Goal: Information Seeking & Learning: Learn about a topic

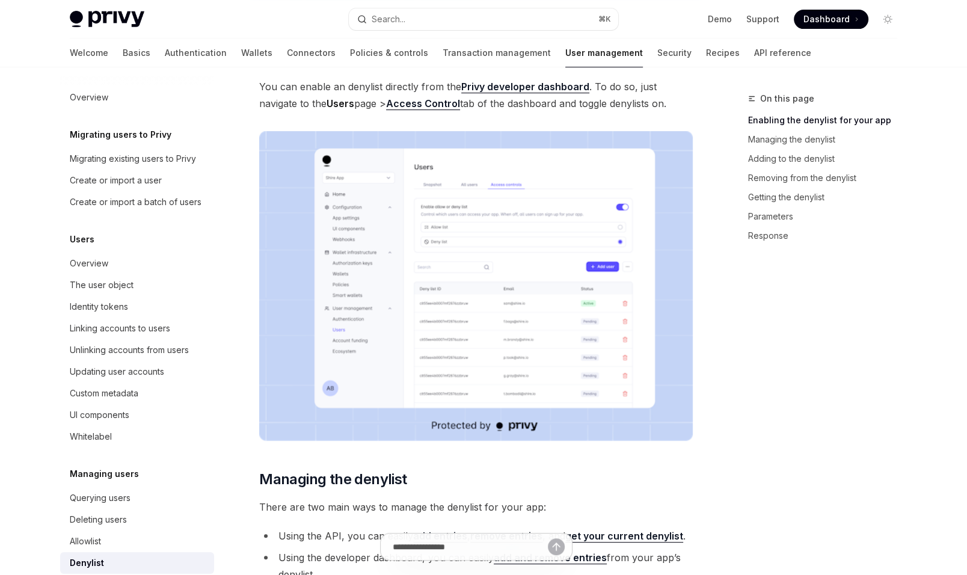
scroll to position [320, 0]
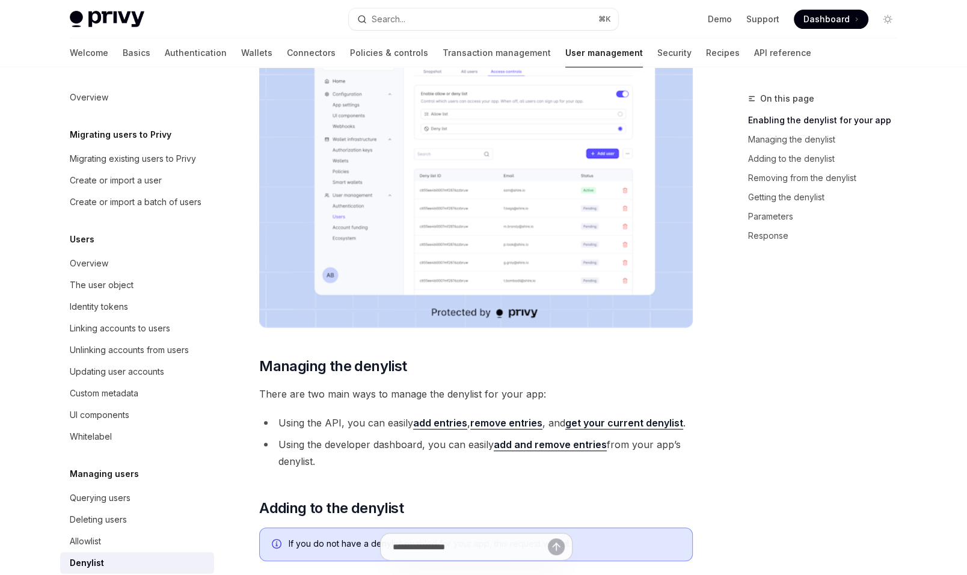
click at [505, 445] on link "add and remove entries" at bounding box center [550, 445] width 113 height 13
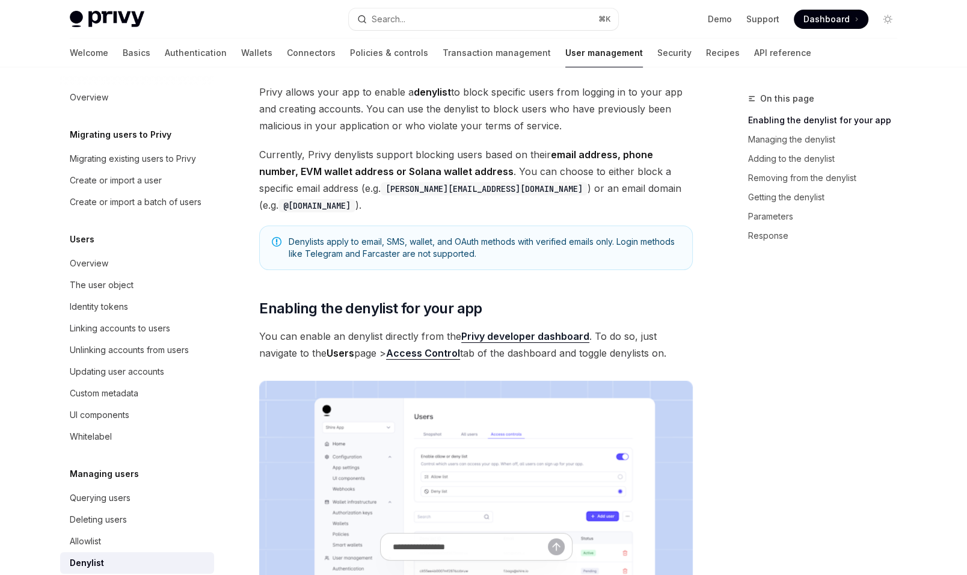
scroll to position [67, 0]
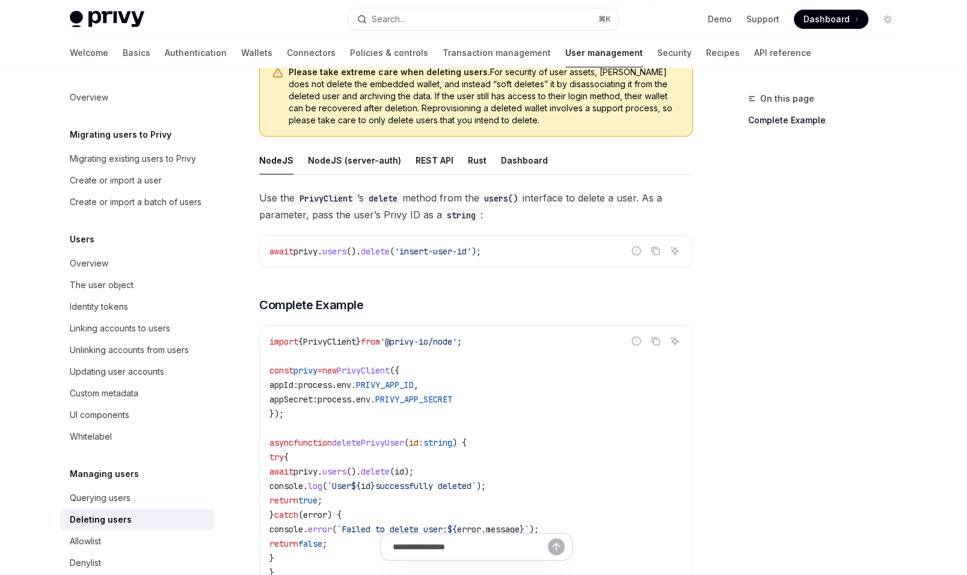
scroll to position [143, 0]
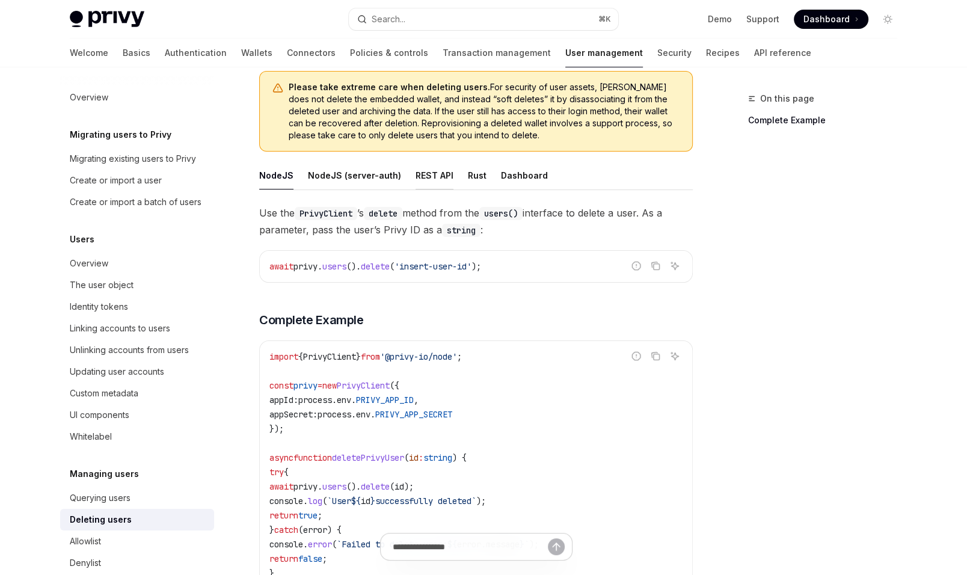
click at [418, 177] on div "REST API" at bounding box center [435, 175] width 38 height 28
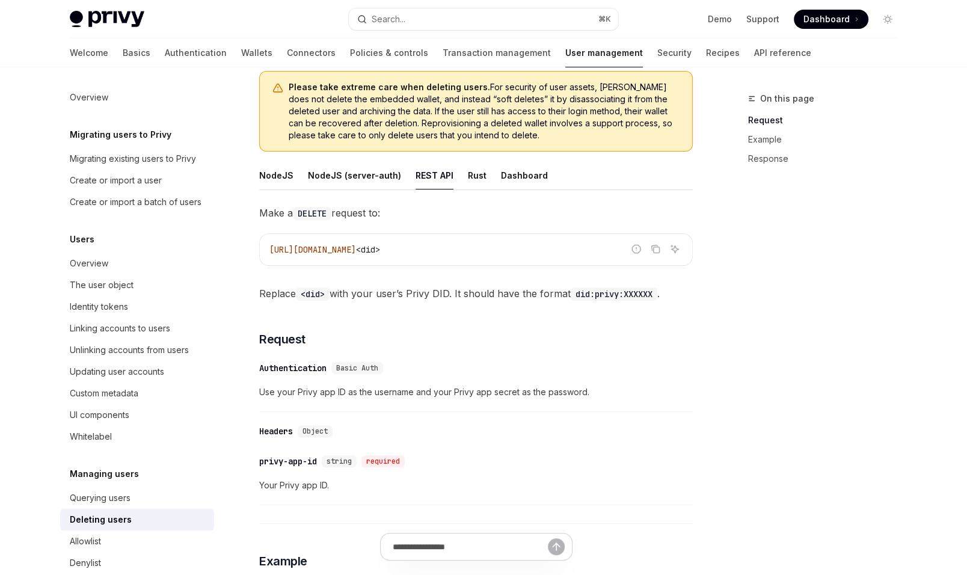
click at [295, 174] on ul "NodeJS NodeJS (server-auth) REST API Rust Dashboard" at bounding box center [476, 175] width 434 height 29
click at [285, 172] on div "NodeJS" at bounding box center [276, 175] width 34 height 28
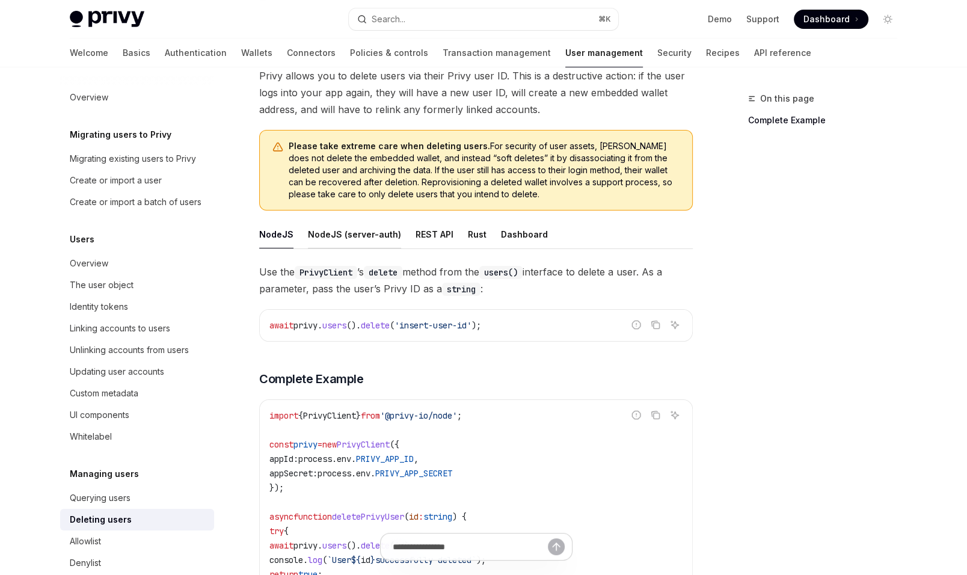
scroll to position [85, 0]
click at [521, 234] on div "Dashboard" at bounding box center [524, 234] width 47 height 28
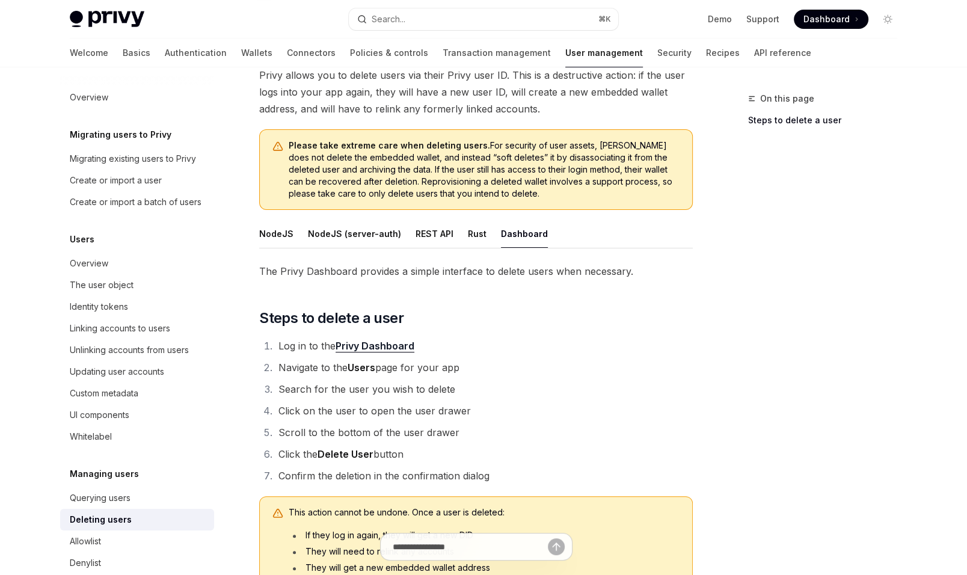
click at [295, 238] on ul "NodeJS NodeJS (server-auth) REST API Rust Dashboard" at bounding box center [476, 234] width 434 height 29
click at [290, 236] on div "NodeJS" at bounding box center [276, 234] width 34 height 28
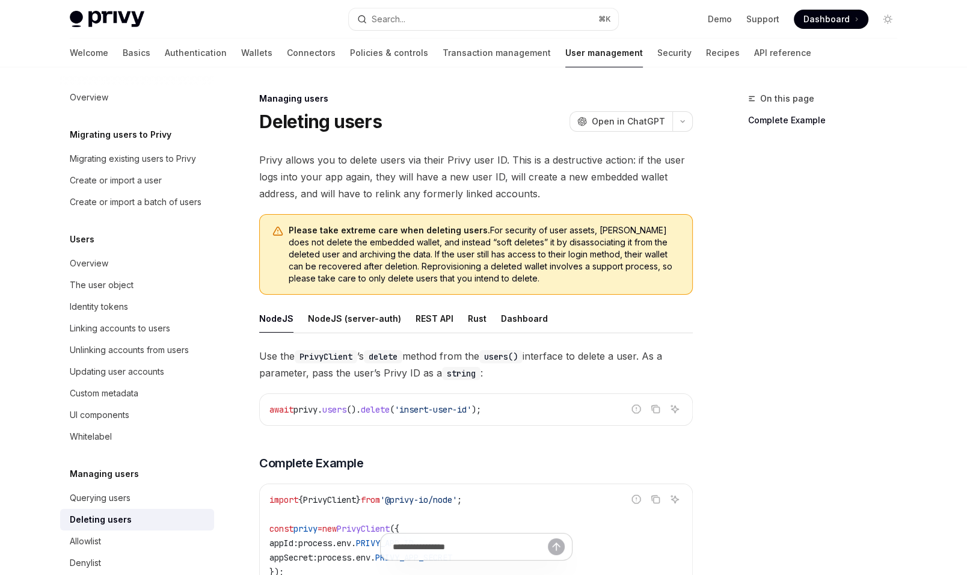
click at [354, 215] on div "Please take extreme care when deleting users. For security of user assets, Priv…" at bounding box center [476, 254] width 434 height 81
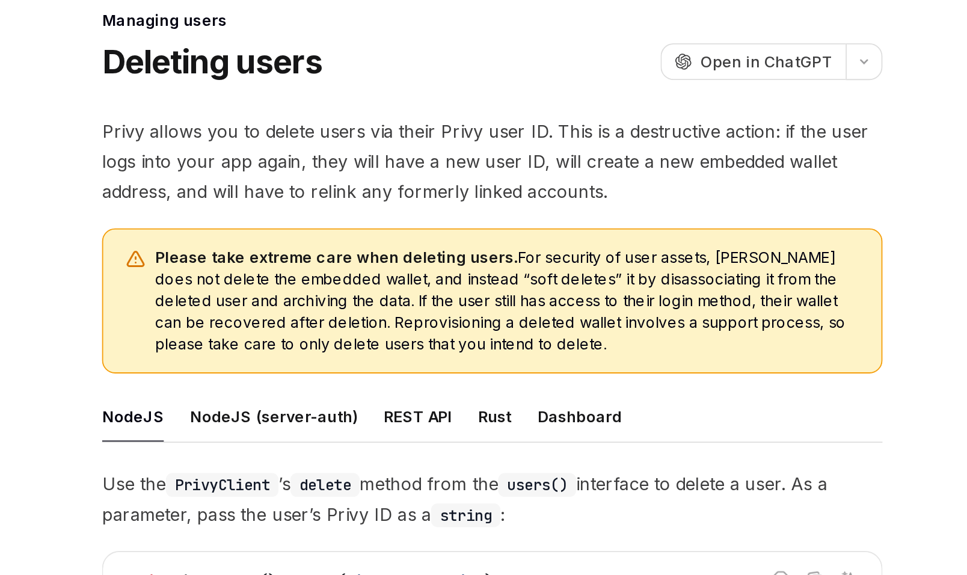
click at [428, 244] on span "Please take extreme care when deleting users. For security of user assets, Priv…" at bounding box center [485, 254] width 392 height 60
click at [423, 236] on span "Please take extreme care when deleting users. For security of user assets, Priv…" at bounding box center [485, 254] width 392 height 60
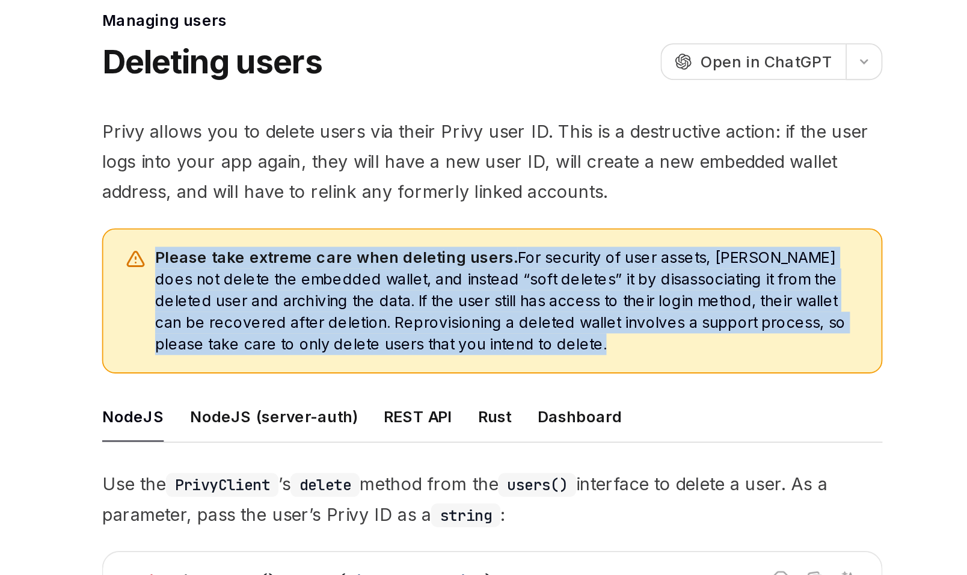
click at [423, 236] on span "Please take extreme care when deleting users. For security of user assets, Priv…" at bounding box center [485, 254] width 392 height 60
copy div "Please take extreme care when deleting users. For security of user assets, Priv…"
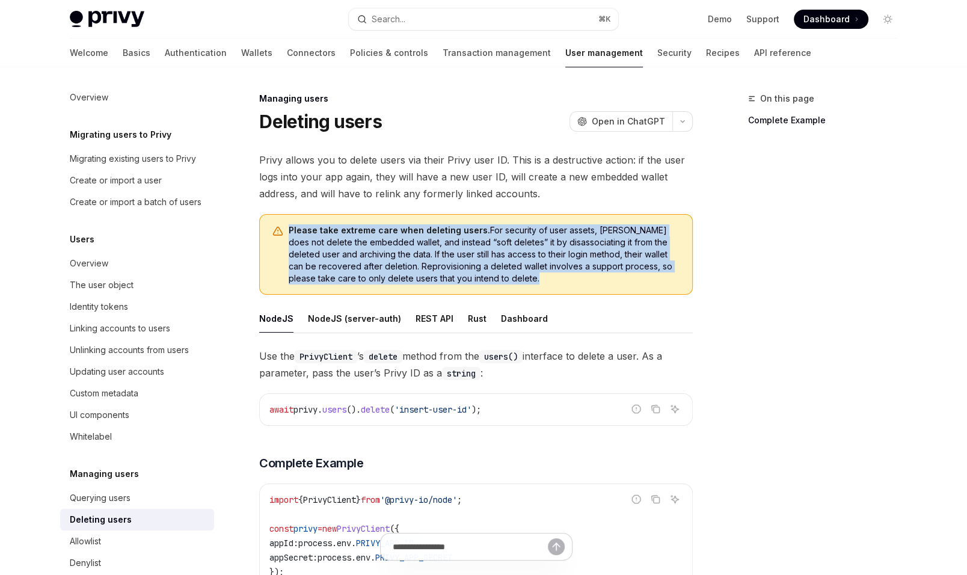
click at [382, 279] on span "Please take extreme care when deleting users. For security of user assets, Priv…" at bounding box center [485, 254] width 392 height 60
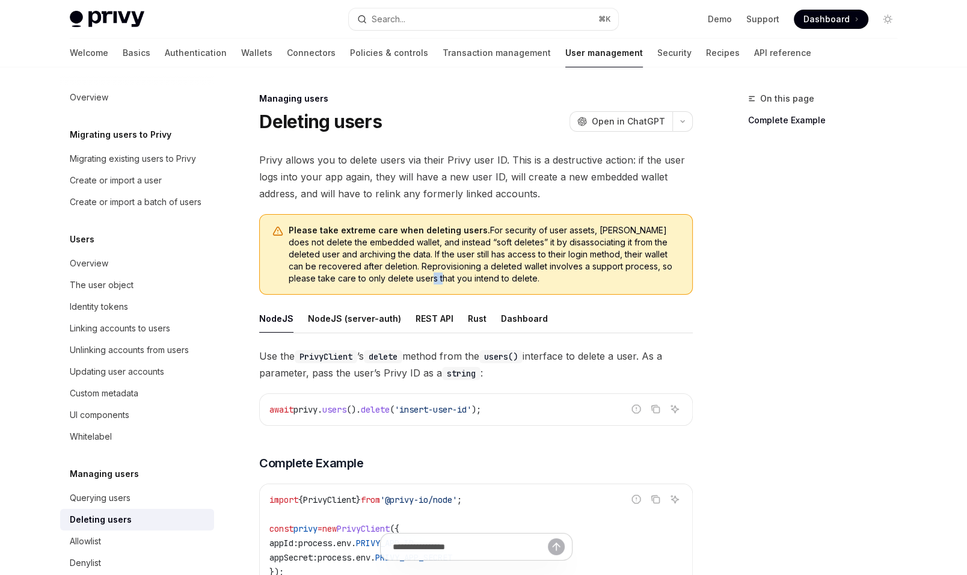
click at [382, 278] on span "Please take extreme care when deleting users. For security of user assets, Priv…" at bounding box center [485, 254] width 392 height 60
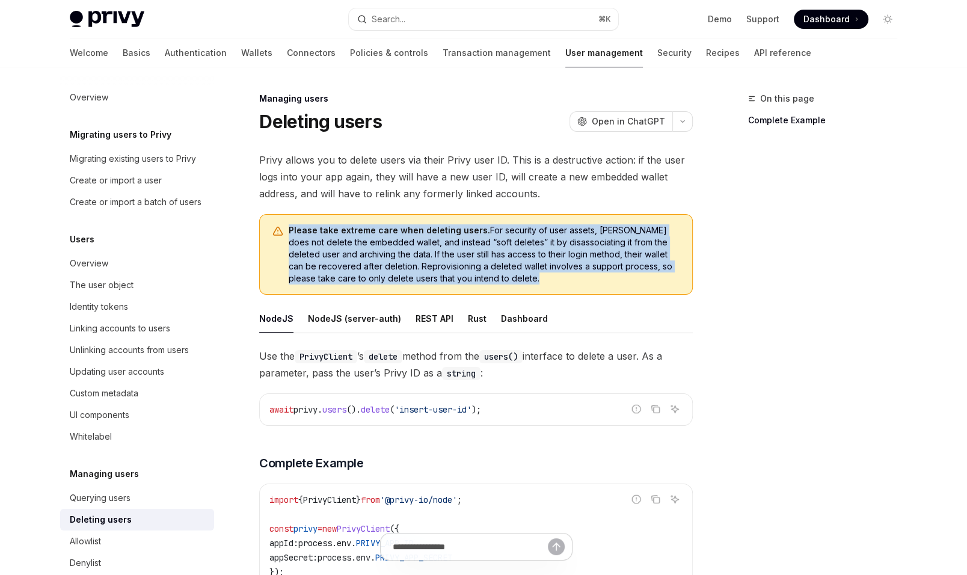
click at [382, 278] on span "Please take extreme care when deleting users. For security of user assets, Priv…" at bounding box center [485, 254] width 392 height 60
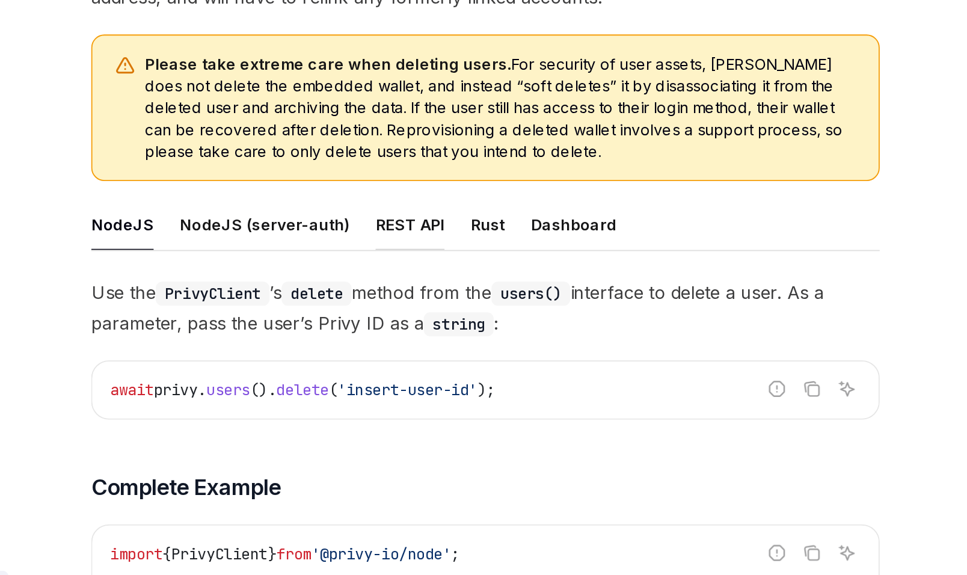
click at [431, 320] on div "REST API" at bounding box center [435, 318] width 38 height 28
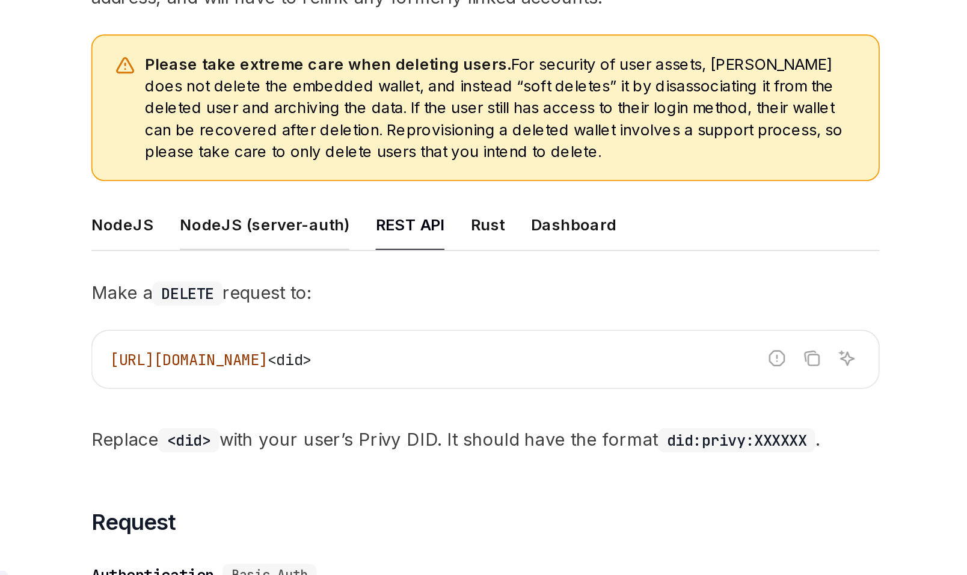
click at [365, 315] on div "NodeJS (server-auth)" at bounding box center [354, 318] width 93 height 28
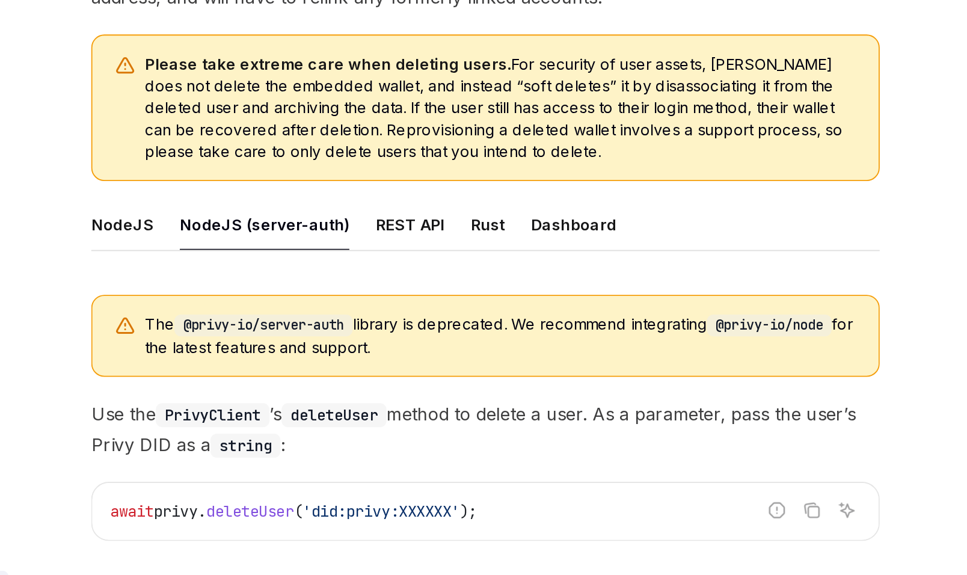
click at [311, 313] on div "NodeJS (server-auth)" at bounding box center [354, 318] width 93 height 28
click at [273, 318] on div "NodeJS" at bounding box center [276, 318] width 34 height 28
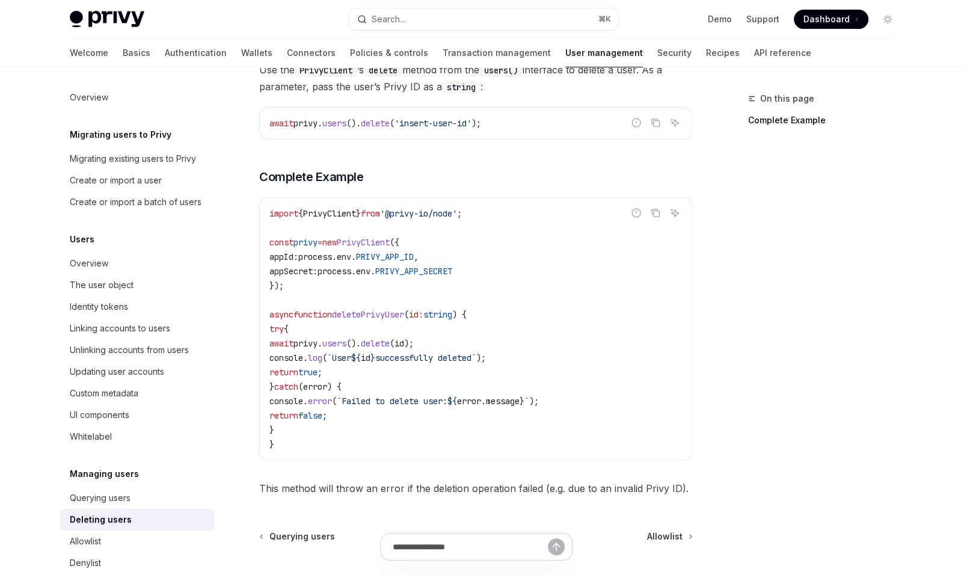
scroll to position [105, 0]
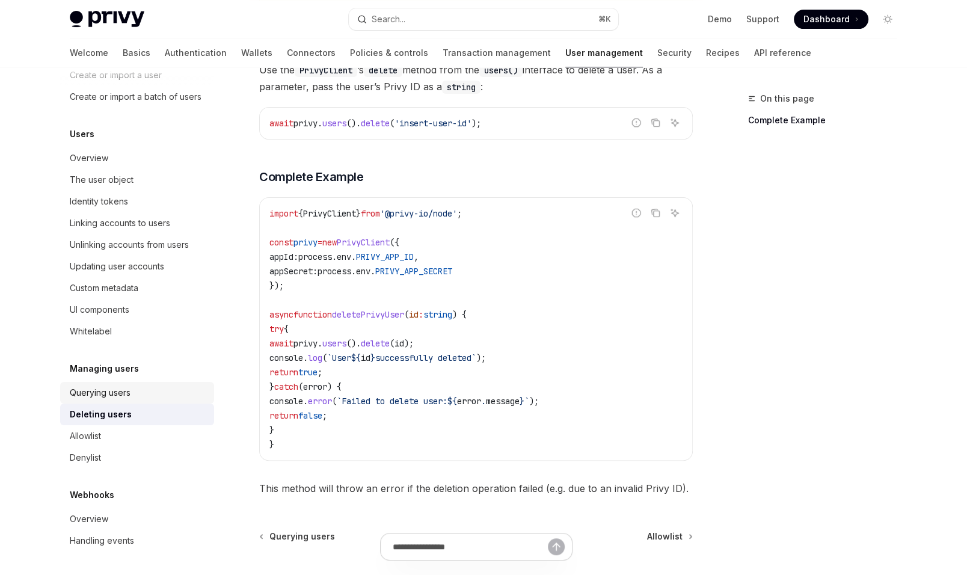
click at [155, 396] on div "Querying users" at bounding box center [138, 393] width 137 height 14
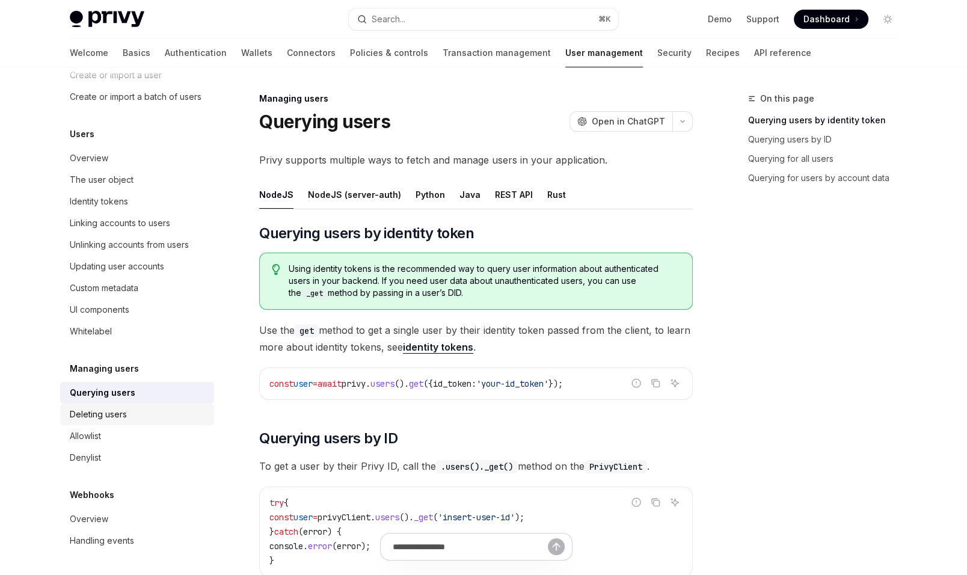
click at [151, 409] on div "Deleting users" at bounding box center [138, 414] width 137 height 14
type textarea "*"
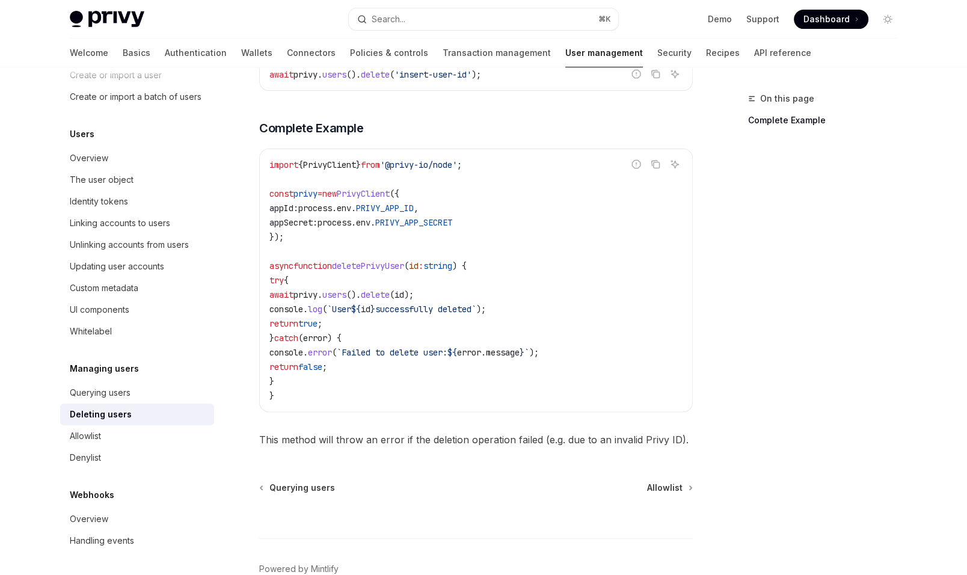
scroll to position [399, 0]
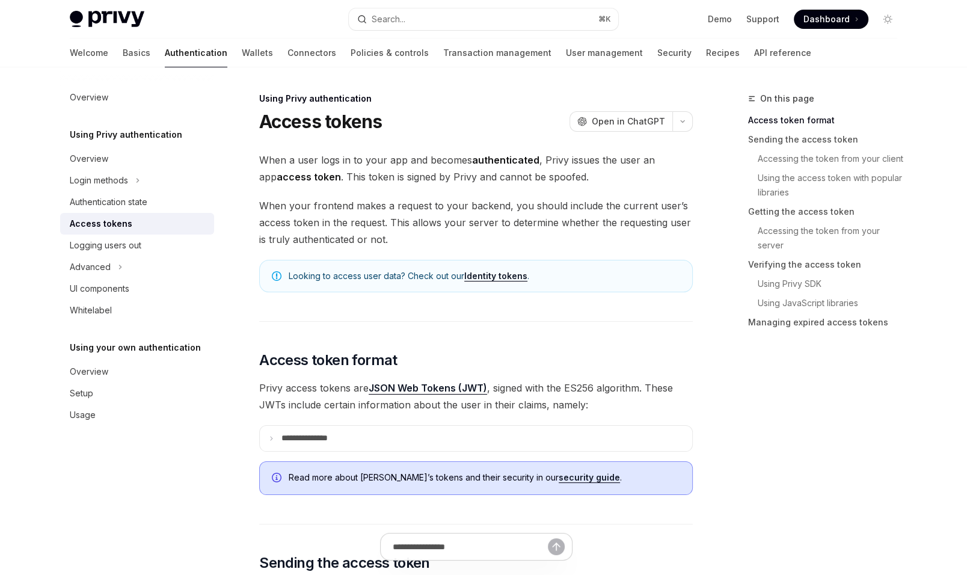
click at [416, 21] on button "Search... ⌘ K" at bounding box center [484, 19] width 270 height 22
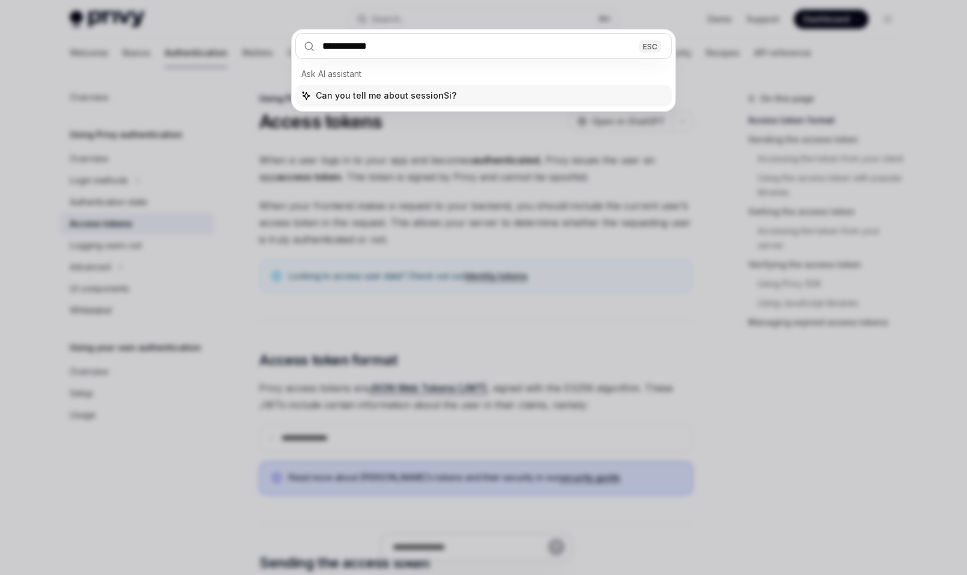
type input "**********"
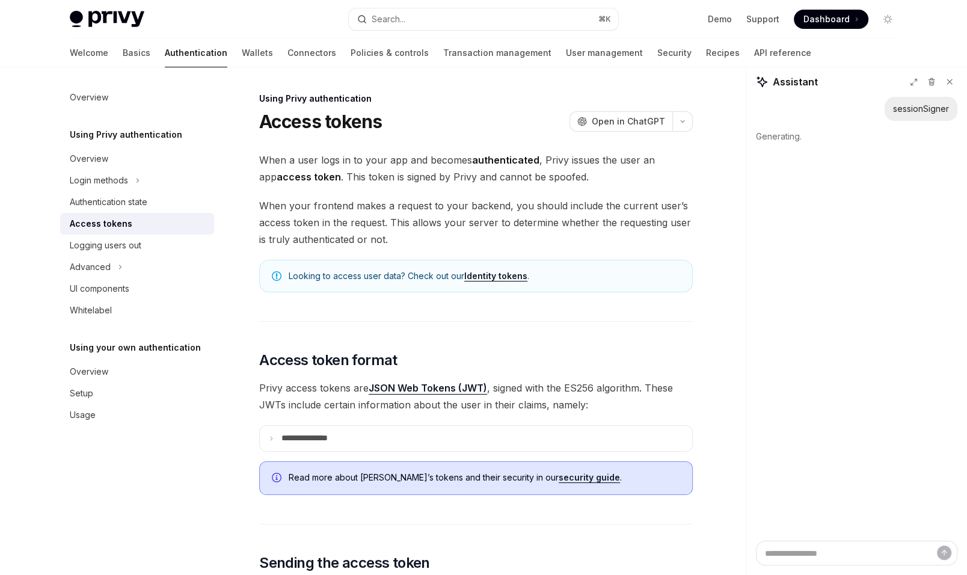
click at [108, 19] on img at bounding box center [107, 19] width 75 height 17
type textarea "*"
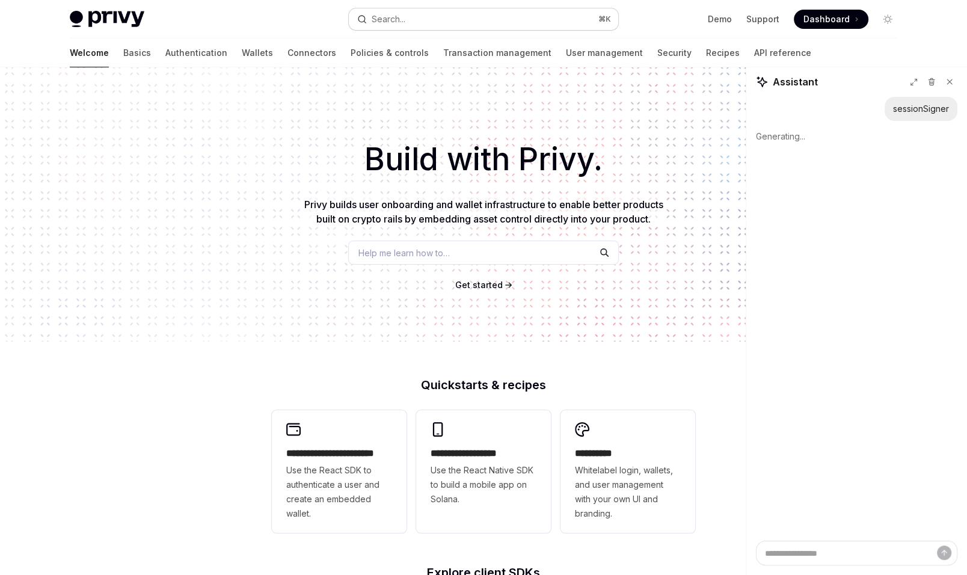
click at [390, 18] on div "Search..." at bounding box center [389, 19] width 34 height 14
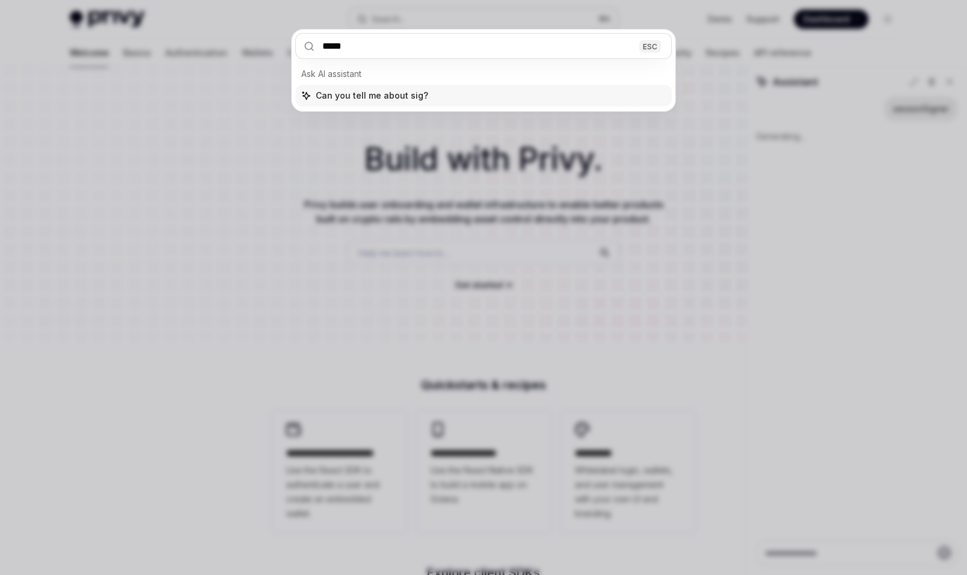
type input "******"
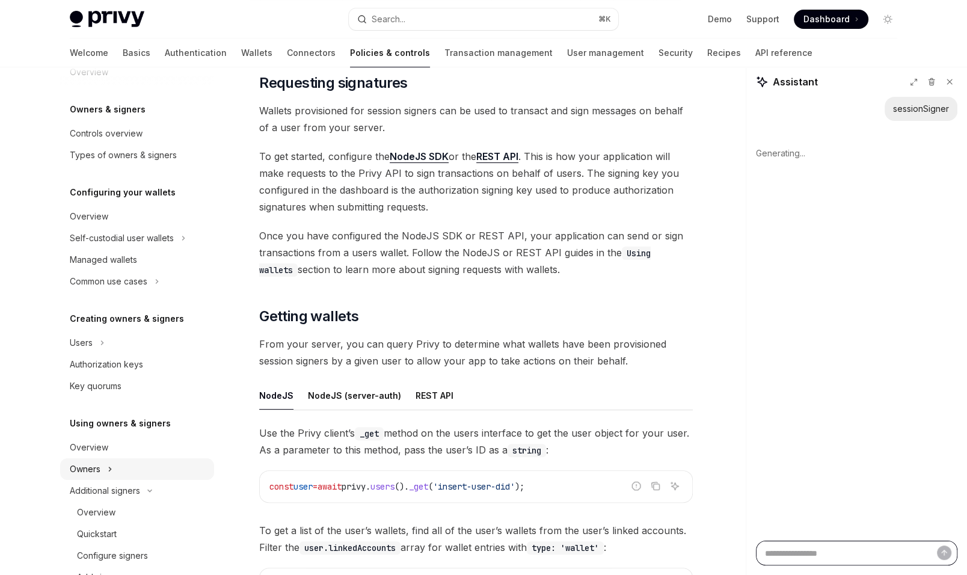
scroll to position [20, 0]
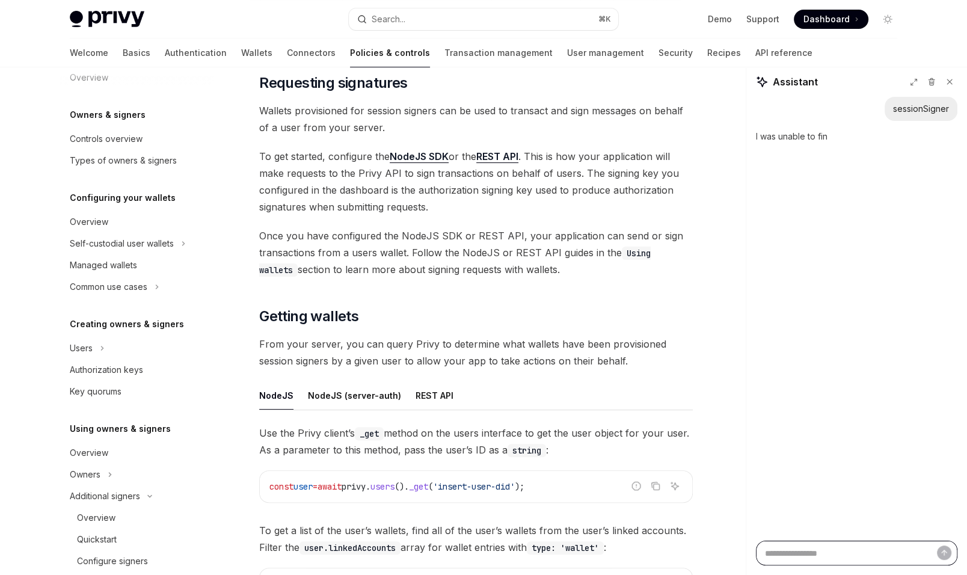
type textarea "*"
click at [430, 13] on button "Search... ⌘ K" at bounding box center [484, 19] width 270 height 22
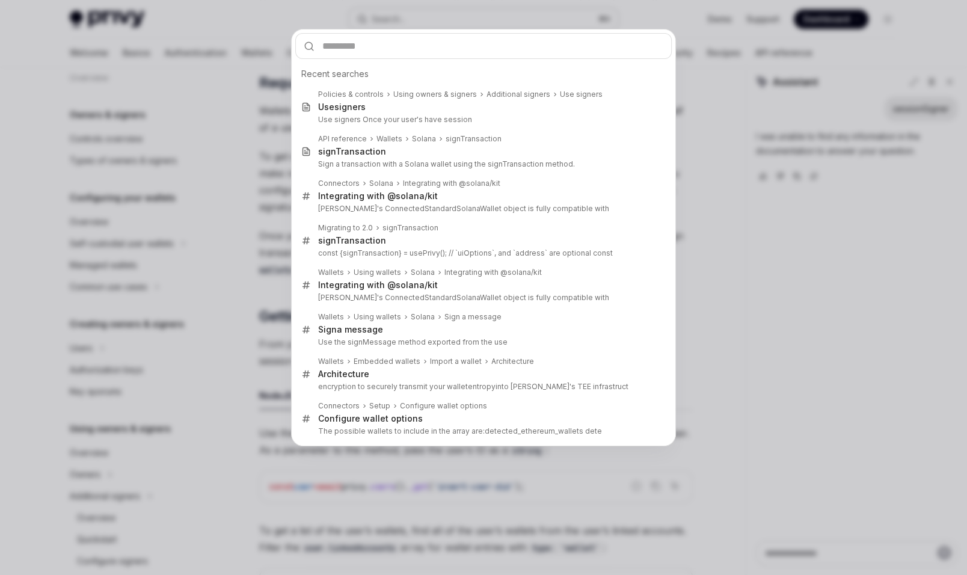
type input "**********"
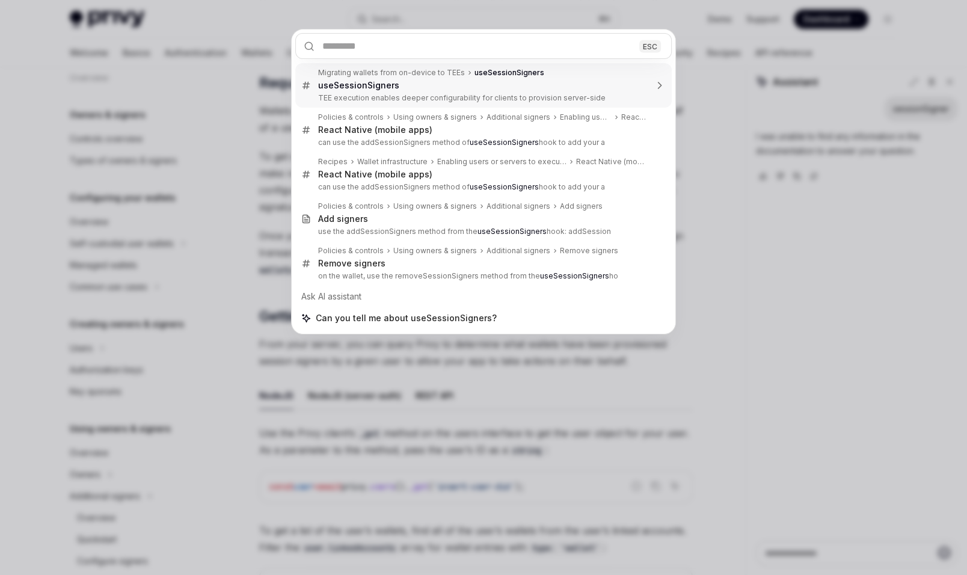
type textarea "*"
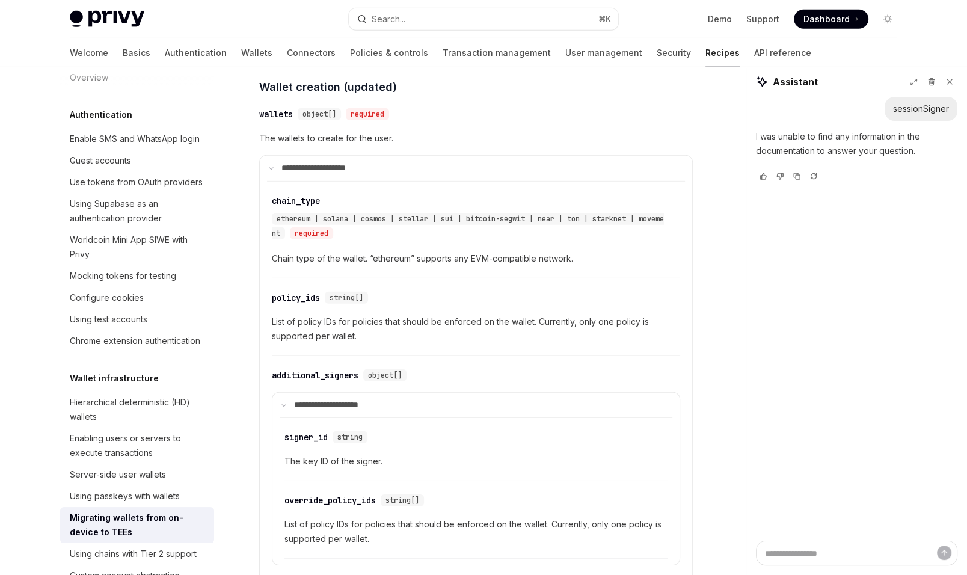
scroll to position [3659, 0]
